Goal: Transaction & Acquisition: Purchase product/service

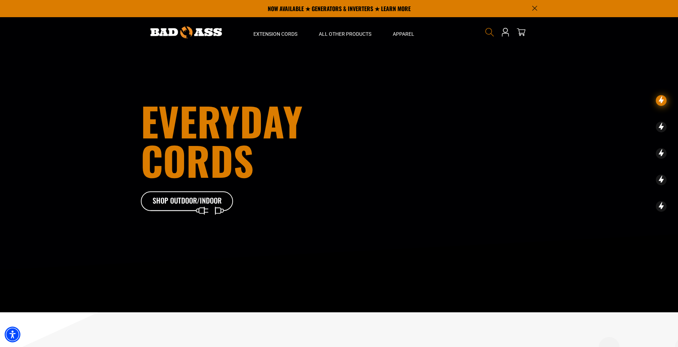
click at [490, 31] on icon "Search" at bounding box center [489, 32] width 9 height 9
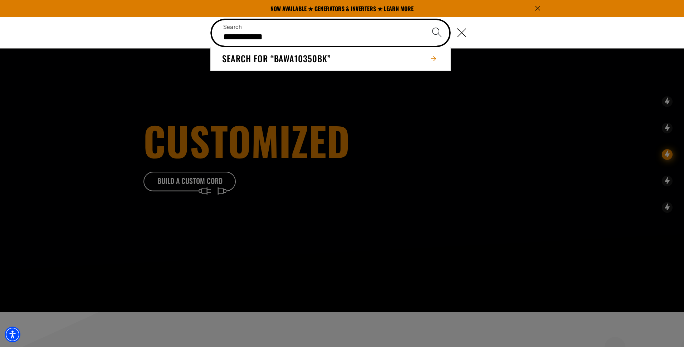
type input "**********"
click at [424, 20] on button "Search" at bounding box center [436, 32] width 25 height 25
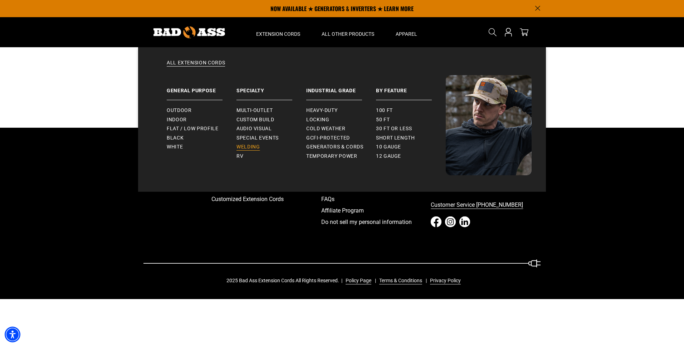
click at [255, 145] on span "Welding" at bounding box center [247, 147] width 23 height 6
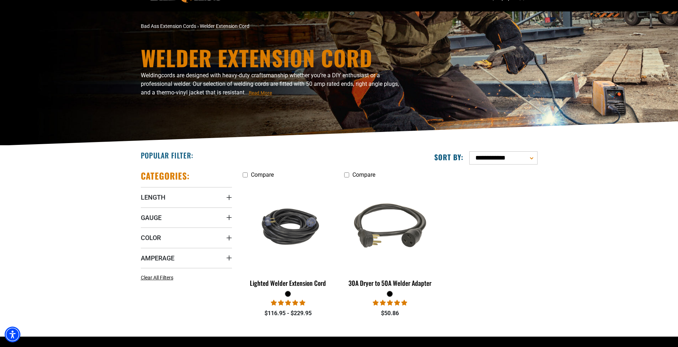
scroll to position [72, 0]
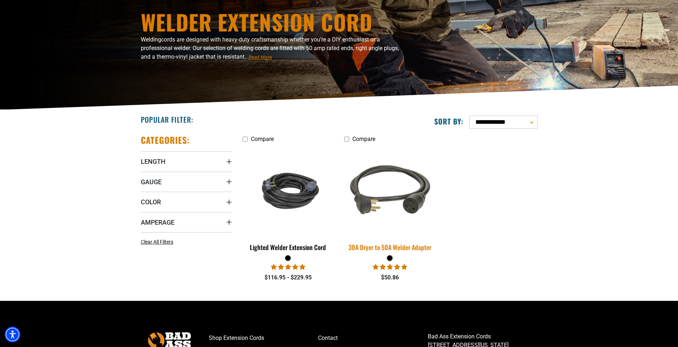
click at [407, 247] on div "30A Dryer to 50A Welder Adapter" at bounding box center [389, 247] width 91 height 6
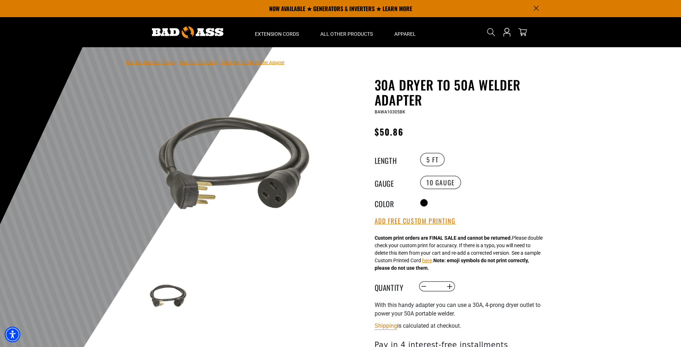
click at [397, 247] on div "Custom print orders are FINAL SALE and cannot be returned. Please double check …" at bounding box center [459, 253] width 168 height 38
click at [206, 186] on img at bounding box center [233, 165] width 172 height 172
